Goal: Find contact information: Find contact information

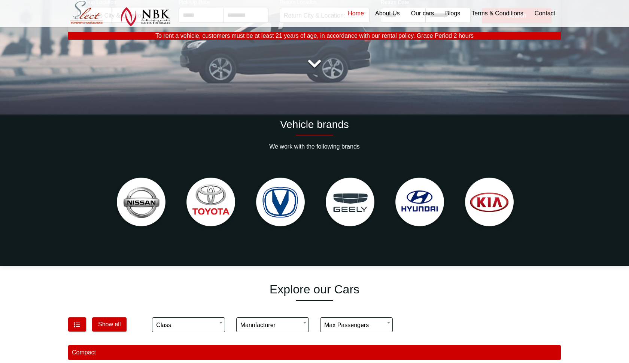
scroll to position [249, 0]
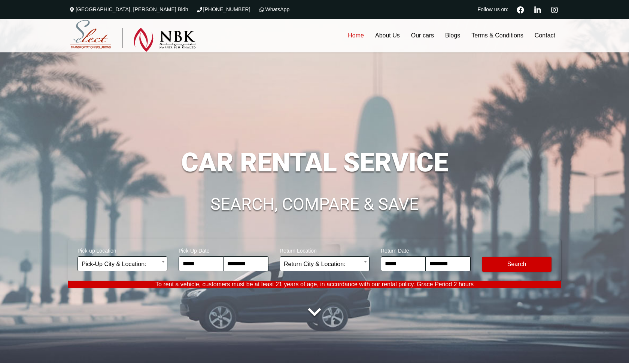
scroll to position [249, 0]
drag, startPoint x: 220, startPoint y: 10, endPoint x: 182, endPoint y: 12, distance: 37.8
click at [192, 12] on div "[PHONE_NUMBER]" at bounding box center [223, 9] width 62 height 19
copy link "+974)31366623"
